Goal: Transaction & Acquisition: Purchase product/service

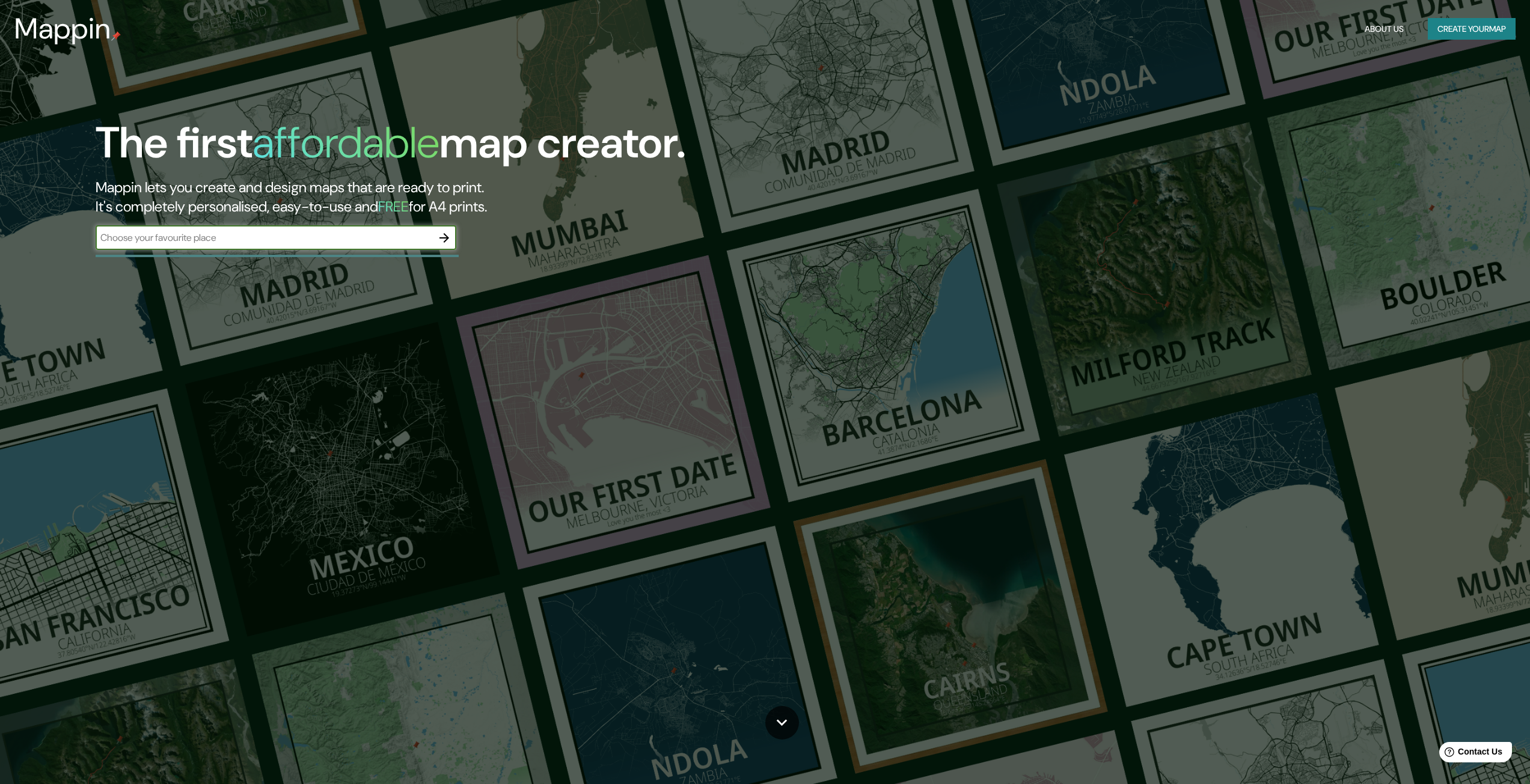
click at [1486, 27] on button "Create your map" at bounding box center [1471, 29] width 88 height 22
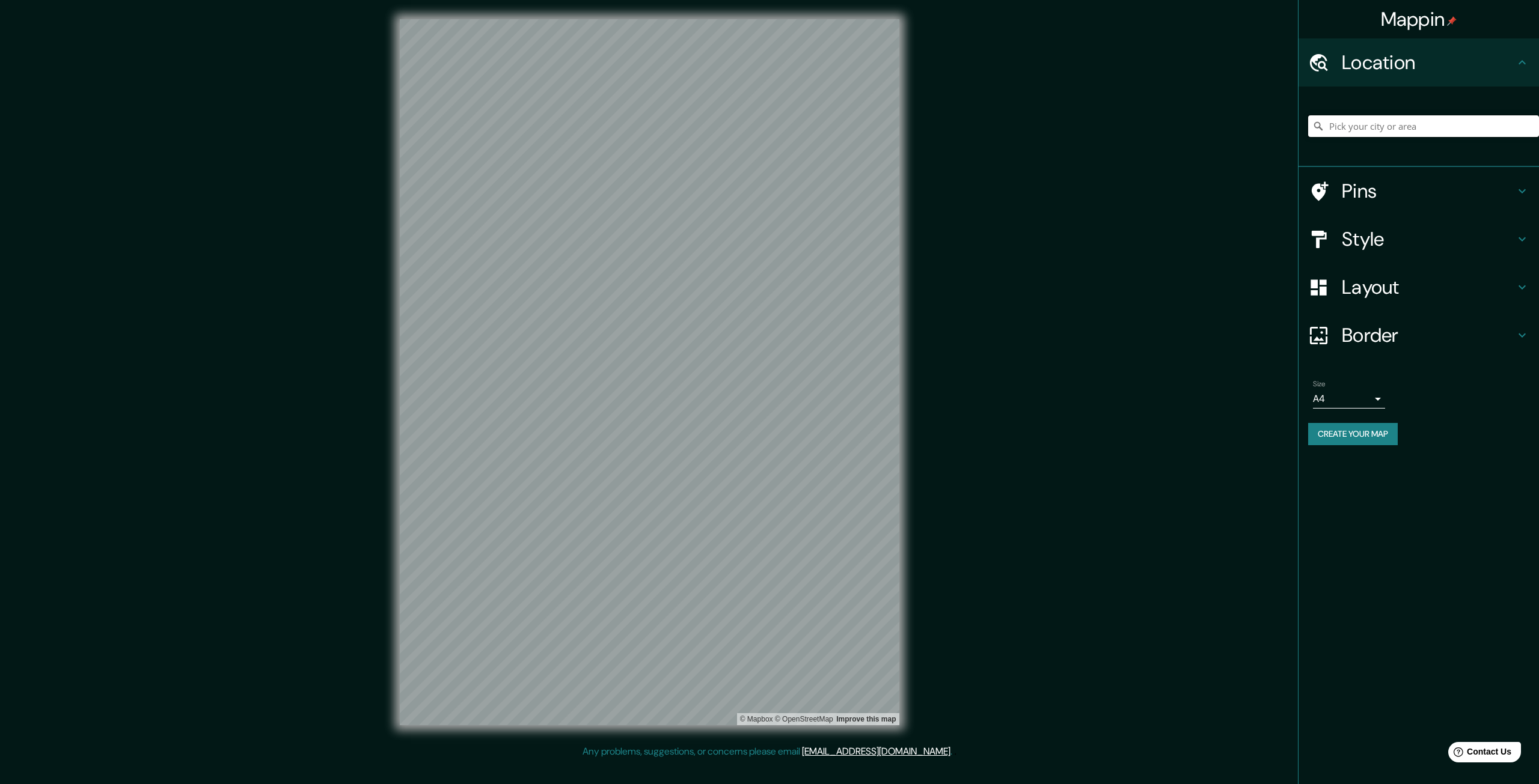
click at [1371, 122] on input "Pick your city or area" at bounding box center [1424, 126] width 231 height 22
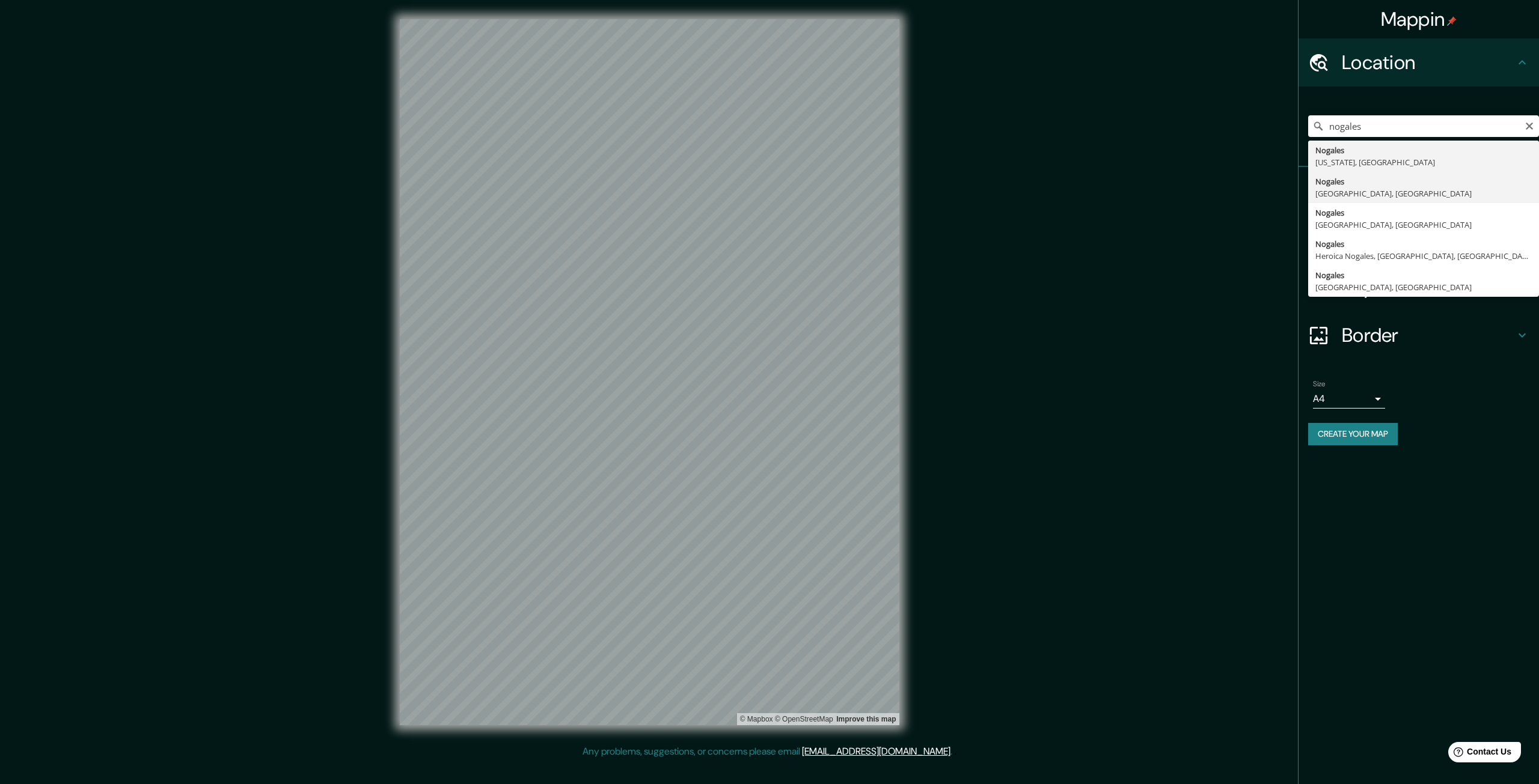
type input "[GEOGRAPHIC_DATA], [GEOGRAPHIC_DATA], [GEOGRAPHIC_DATA]"
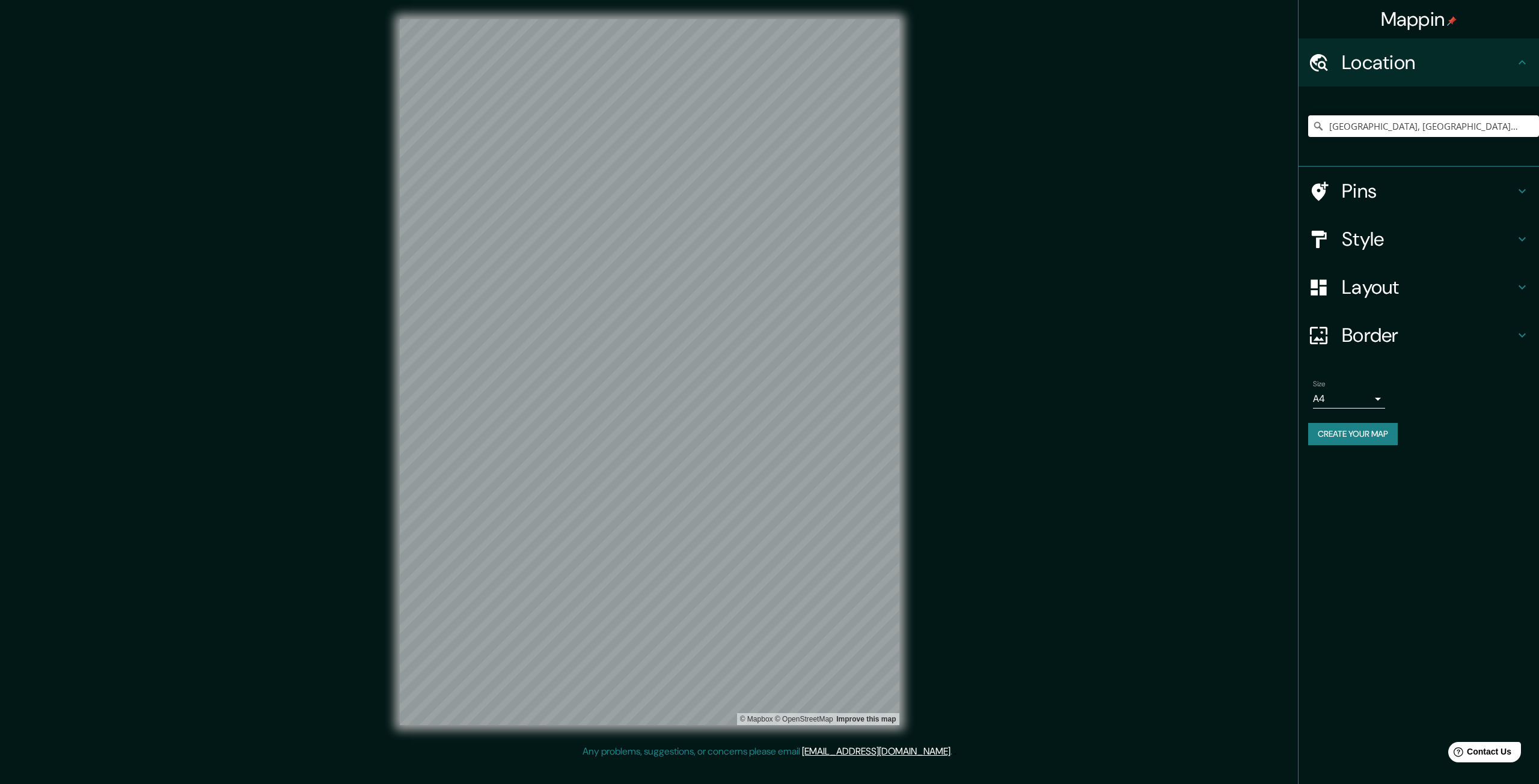
click at [1350, 401] on body "Mappin Location [GEOGRAPHIC_DATA], [GEOGRAPHIC_DATA], [GEOGRAPHIC_DATA] Pins St…" at bounding box center [770, 392] width 1539 height 784
click at [1350, 399] on div at bounding box center [770, 392] width 1539 height 784
click at [1532, 193] on div "Pins" at bounding box center [1419, 191] width 241 height 48
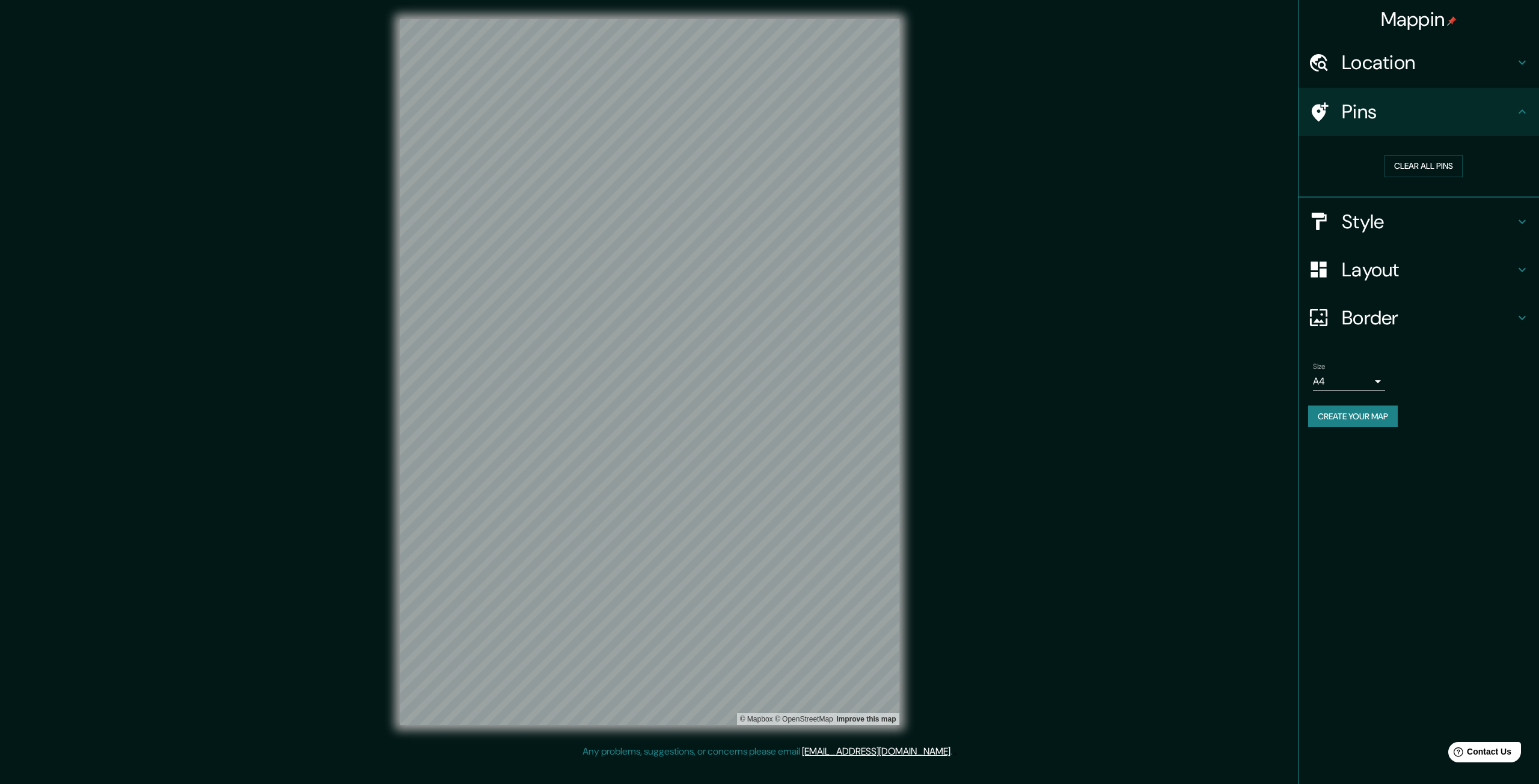
click at [1522, 117] on icon at bounding box center [1522, 111] width 14 height 14
click at [1500, 222] on h4 "Style" at bounding box center [1429, 222] width 173 height 24
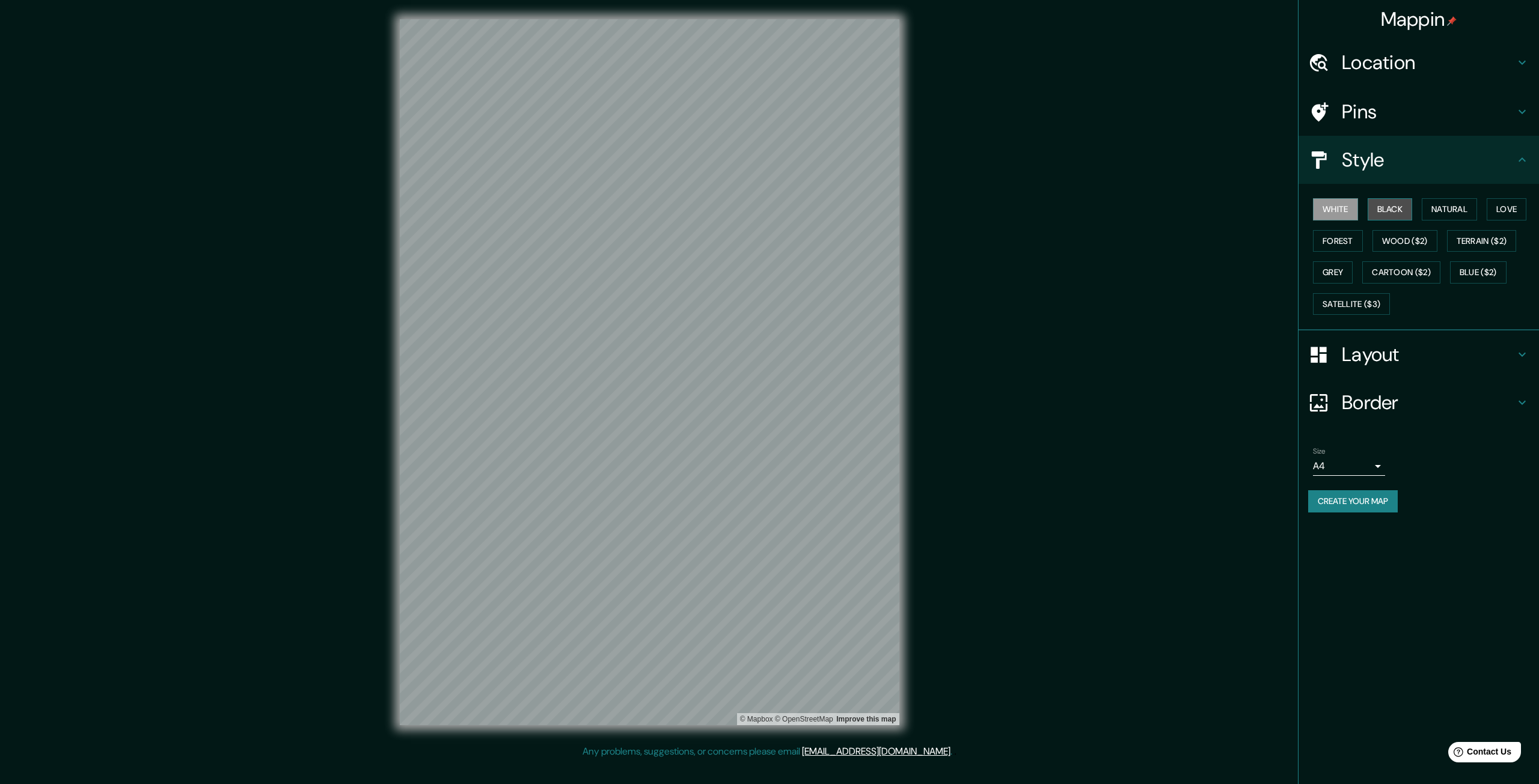
click at [1393, 203] on button "Black" at bounding box center [1390, 209] width 45 height 22
click at [1460, 212] on button "Natural" at bounding box center [1449, 209] width 56 height 22
click at [1504, 205] on button "Love" at bounding box center [1506, 209] width 40 height 22
click at [1330, 244] on button "Forest" at bounding box center [1338, 241] width 50 height 22
click at [1402, 242] on button "Wood ($2)" at bounding box center [1405, 241] width 65 height 22
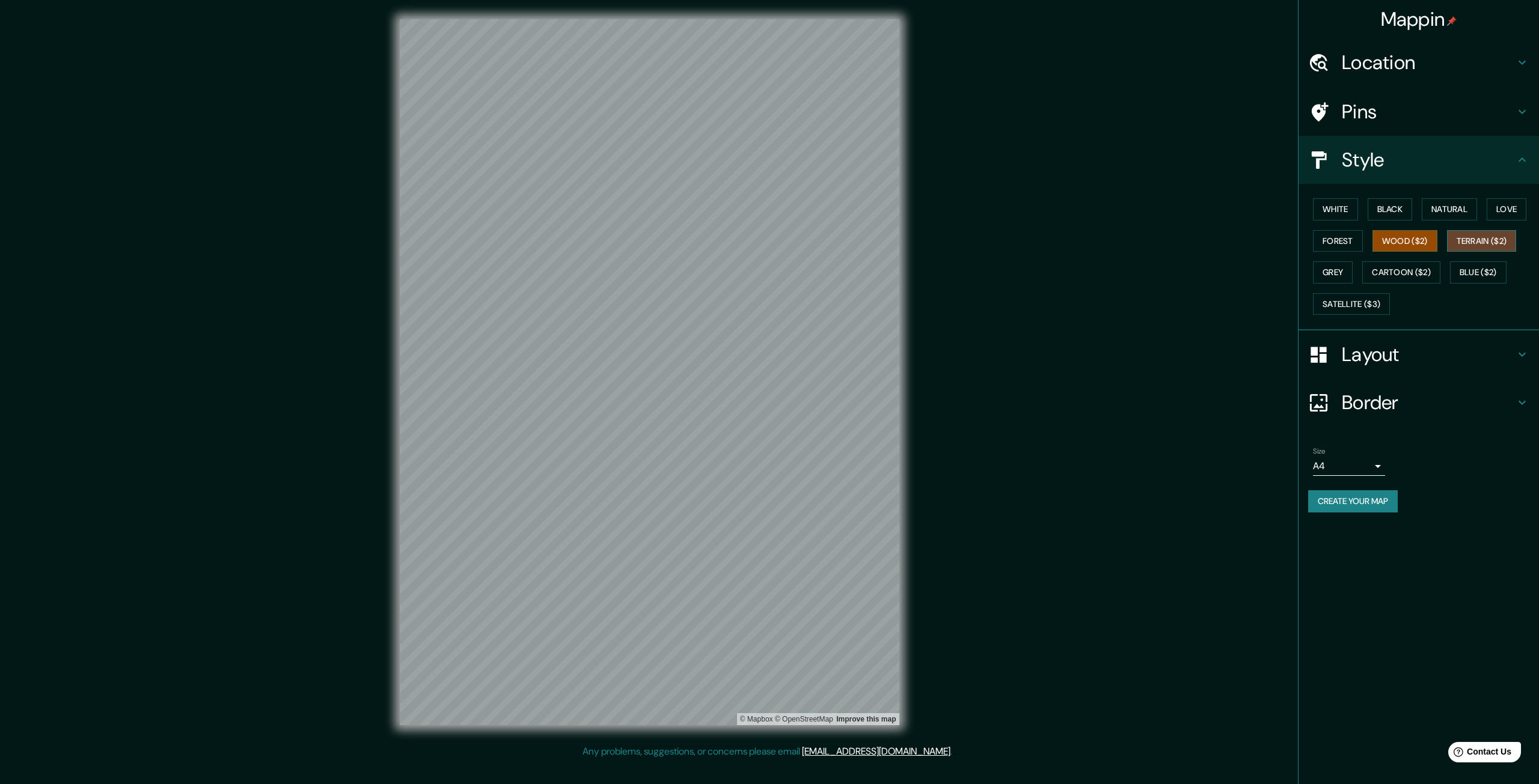
click at [1475, 248] on button "Terrain ($2)" at bounding box center [1481, 241] width 70 height 22
click at [1334, 278] on button "Grey" at bounding box center [1333, 273] width 40 height 22
click at [1376, 298] on button "Satellite ($3)" at bounding box center [1351, 304] width 77 height 22
click at [1329, 204] on button "White" at bounding box center [1335, 209] width 45 height 22
click at [1456, 355] on h4 "Layout" at bounding box center [1429, 354] width 173 height 24
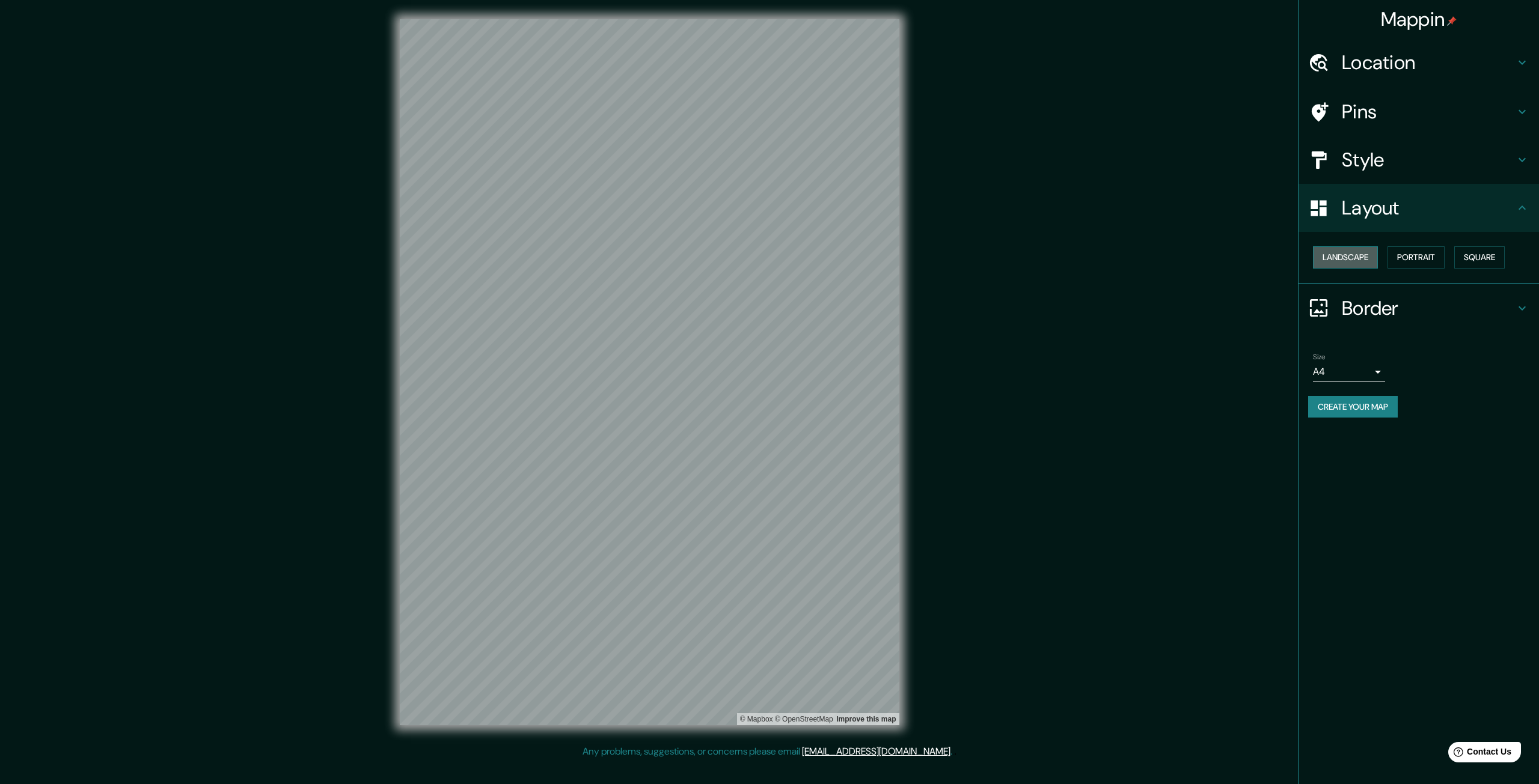
click at [1364, 257] on button "Landscape" at bounding box center [1345, 258] width 65 height 22
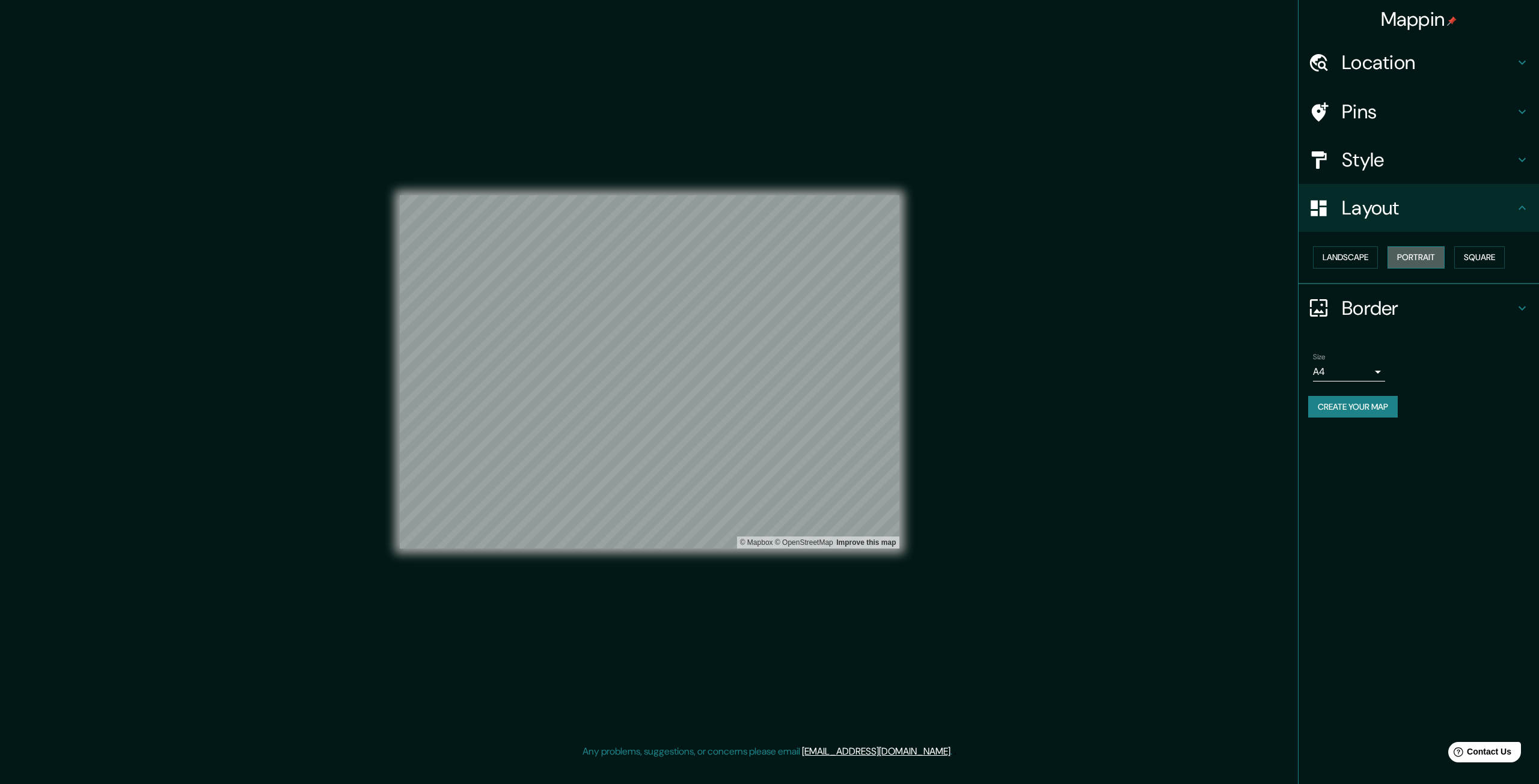
click at [1412, 259] on button "Portrait" at bounding box center [1416, 258] width 57 height 22
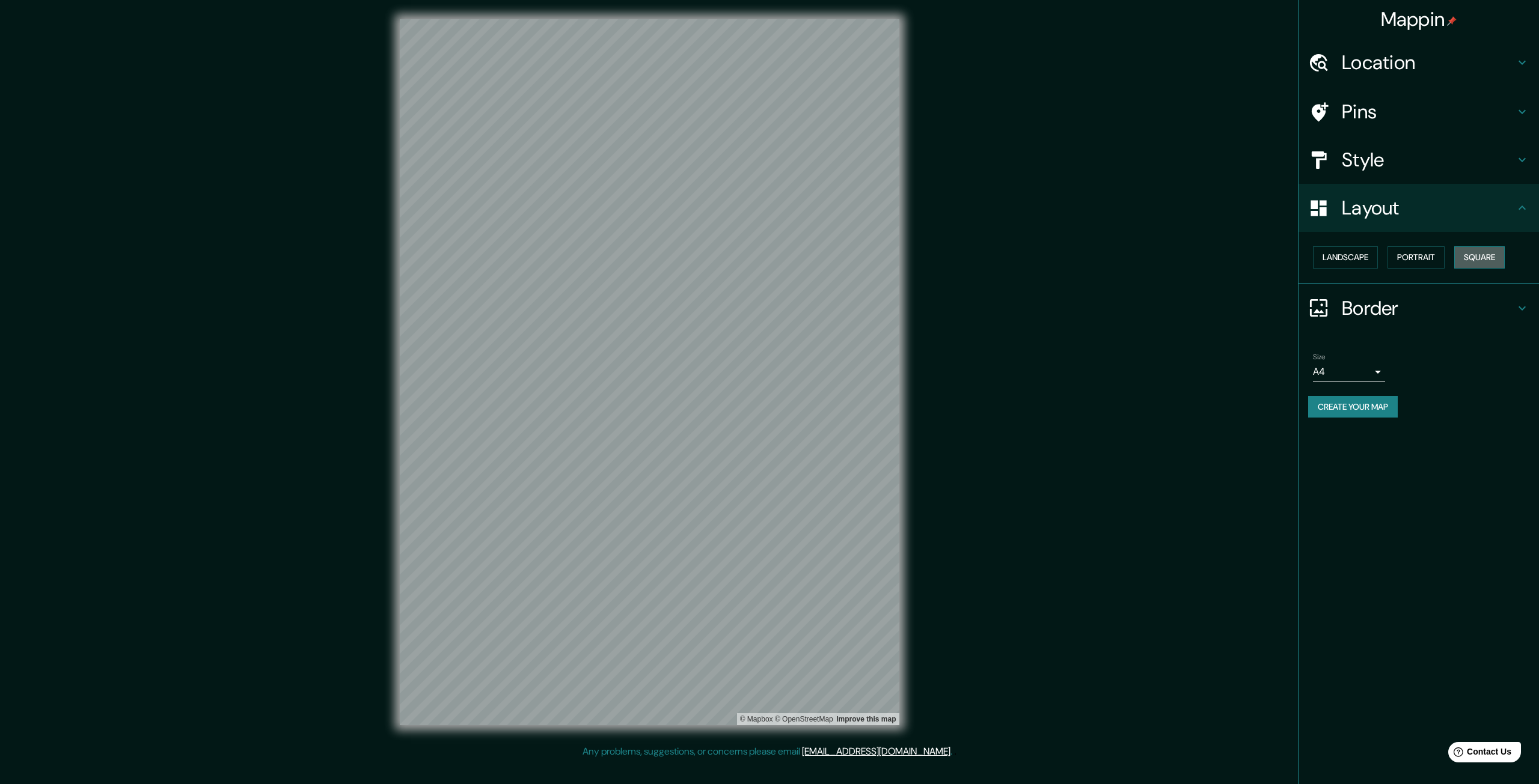
click at [1478, 259] on button "Square" at bounding box center [1479, 258] width 51 height 22
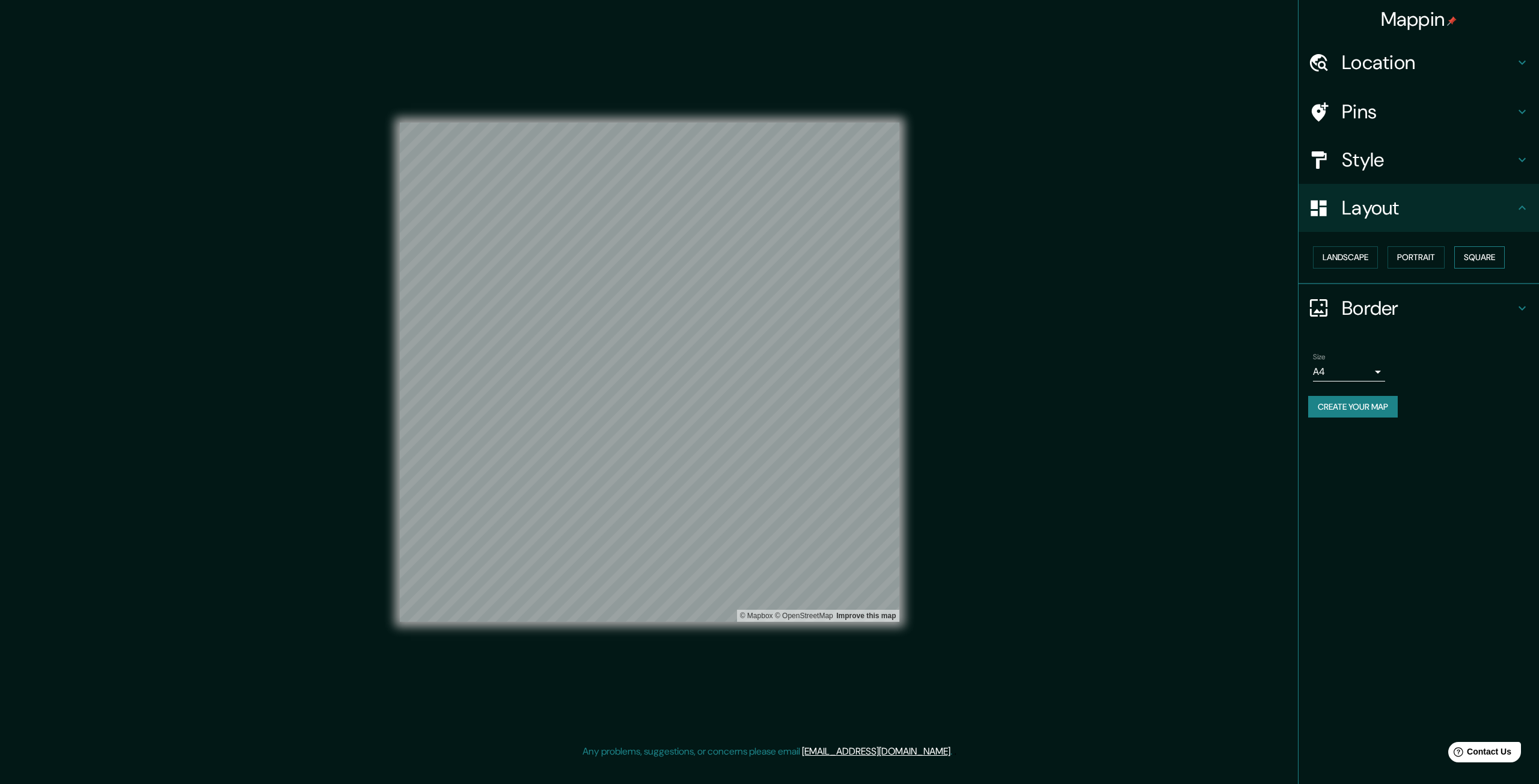
click at [1478, 259] on button "Square" at bounding box center [1479, 258] width 51 height 22
click at [1420, 259] on button "Portrait" at bounding box center [1416, 258] width 57 height 22
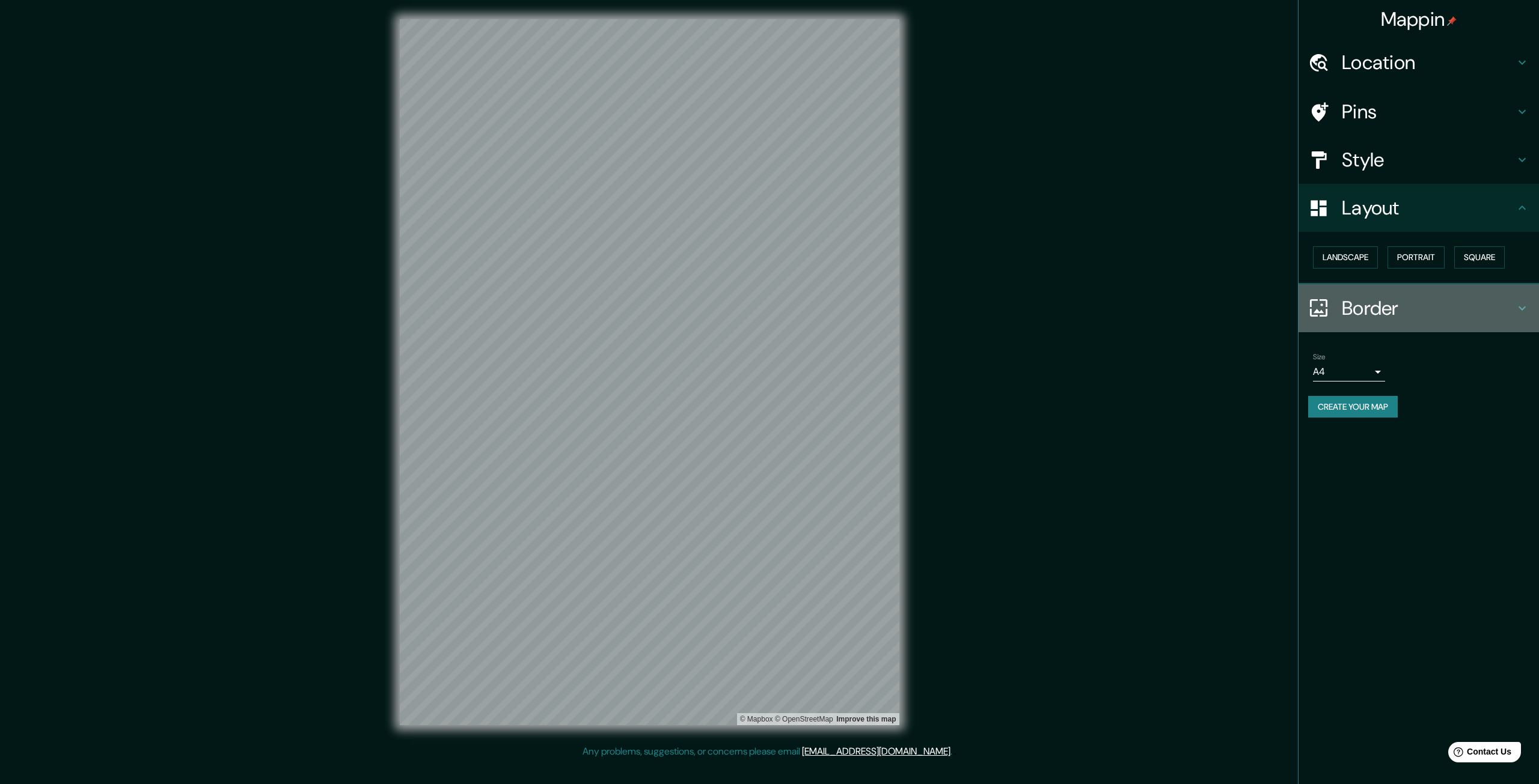
click at [1375, 299] on h4 "Border" at bounding box center [1429, 308] width 173 height 24
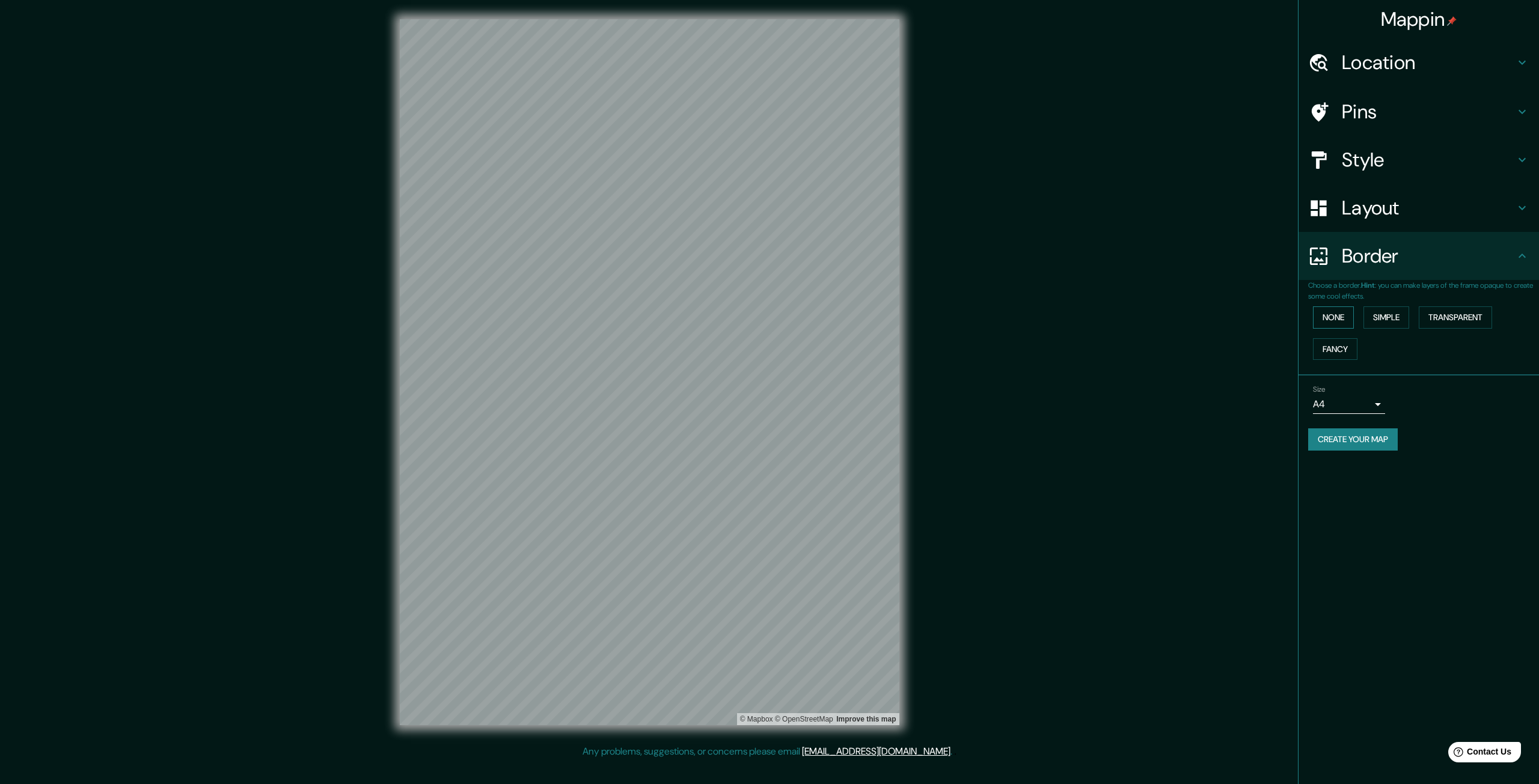
click at [1336, 322] on button "None" at bounding box center [1333, 317] width 41 height 22
click at [1393, 322] on button "Simple" at bounding box center [1387, 317] width 46 height 22
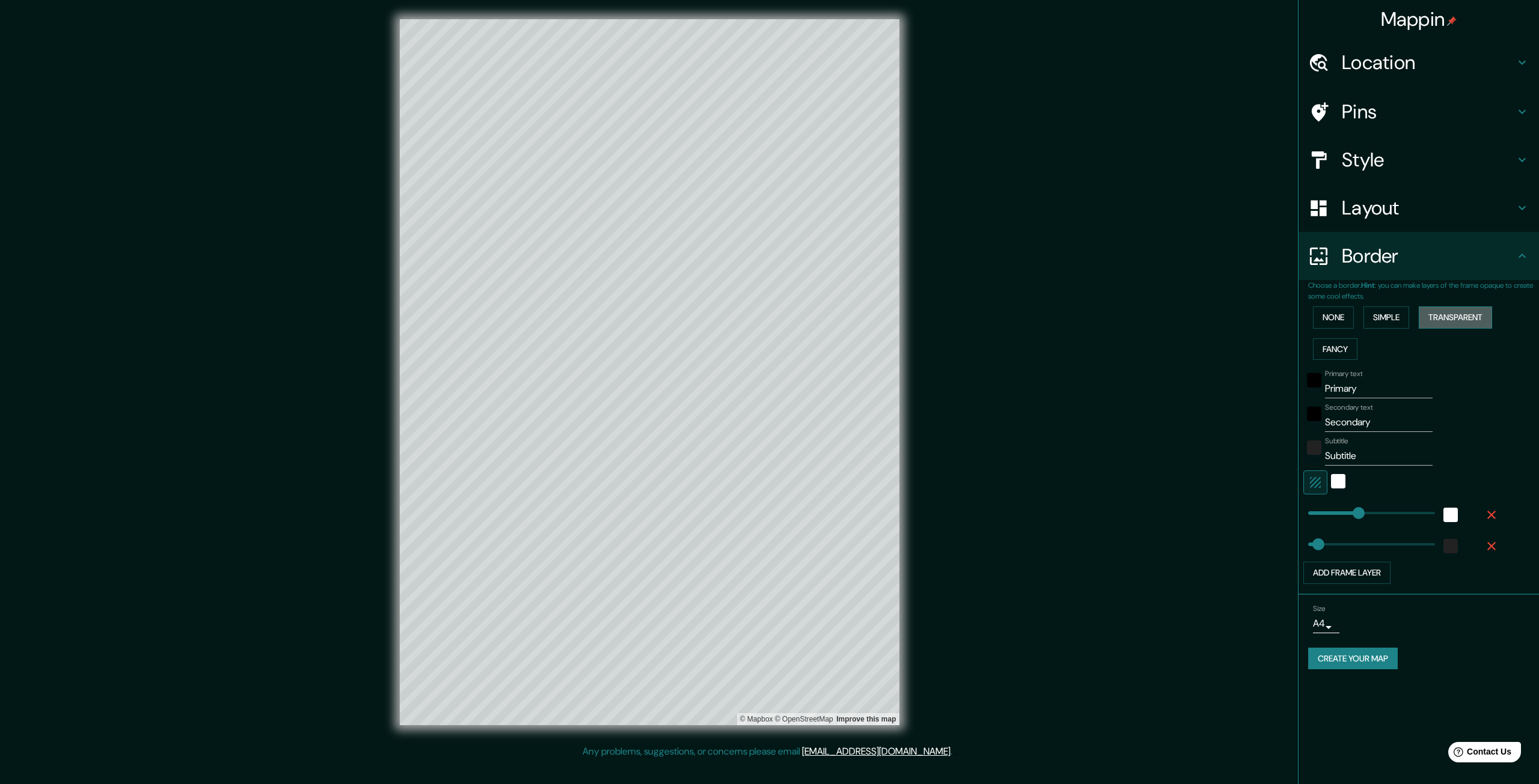
click at [1452, 316] on button "Transparent" at bounding box center [1455, 317] width 74 height 22
click at [1335, 350] on button "Fancy" at bounding box center [1335, 349] width 45 height 22
click at [1335, 349] on button "Fancy" at bounding box center [1335, 349] width 45 height 22
type input "332"
type input "66"
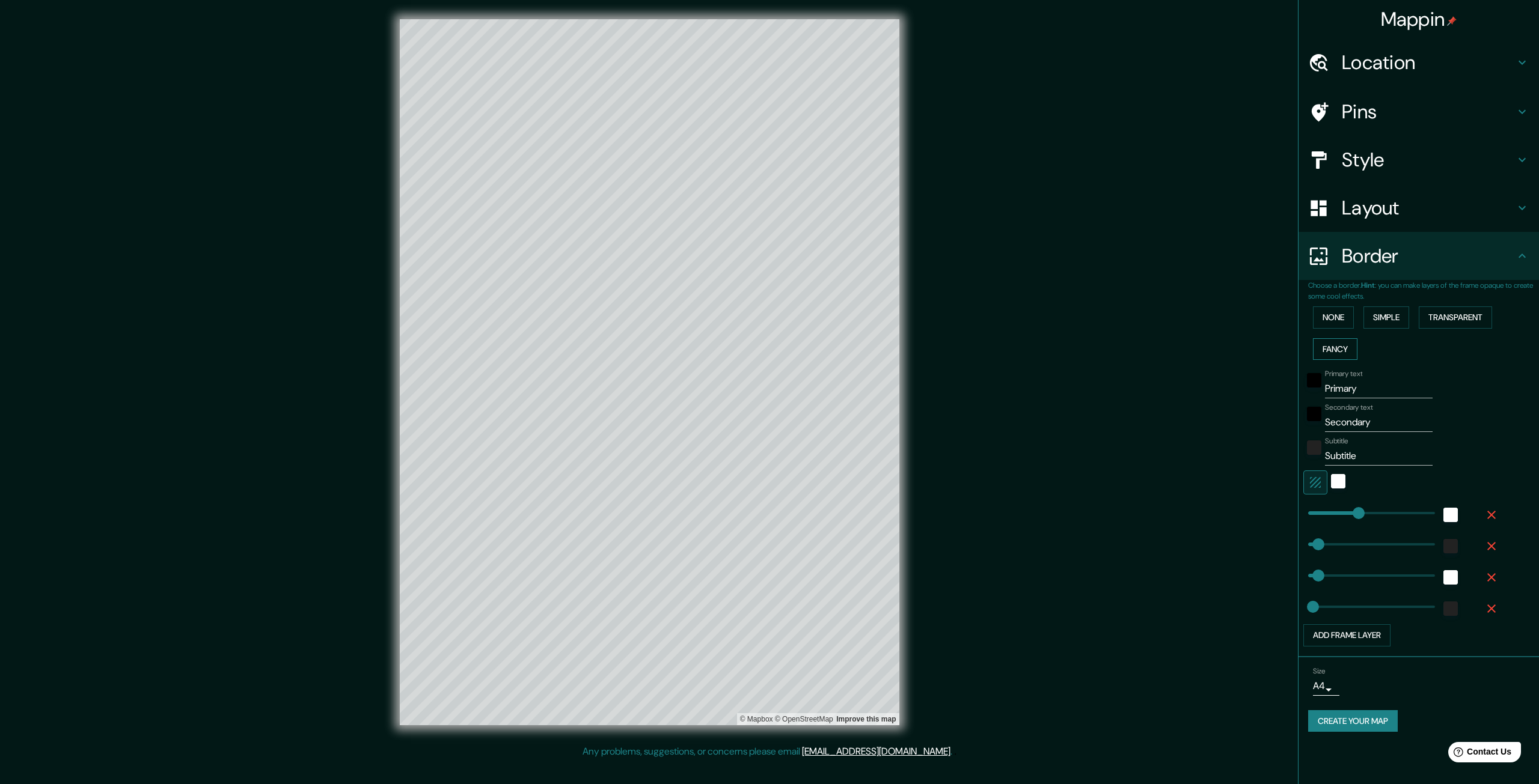
type input "66"
type input "33"
click at [1335, 313] on button "None" at bounding box center [1333, 317] width 41 height 22
